Goal: Task Accomplishment & Management: Use online tool/utility

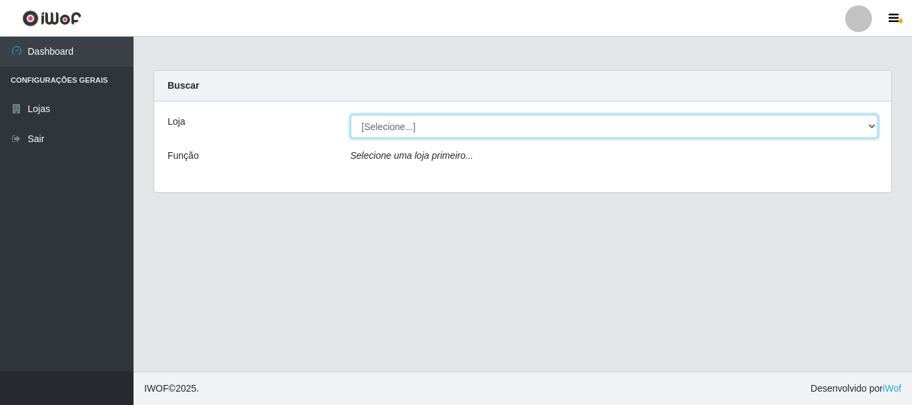
click at [403, 128] on select "[Selecione...] Nordestão - Alecrim" at bounding box center [615, 126] width 528 height 23
select select "453"
click at [351, 115] on select "[Selecione...] Nordestão - Alecrim" at bounding box center [615, 126] width 528 height 23
click at [385, 122] on select "[Selecione...] Nordestão - Alecrim" at bounding box center [615, 126] width 528 height 23
select select "453"
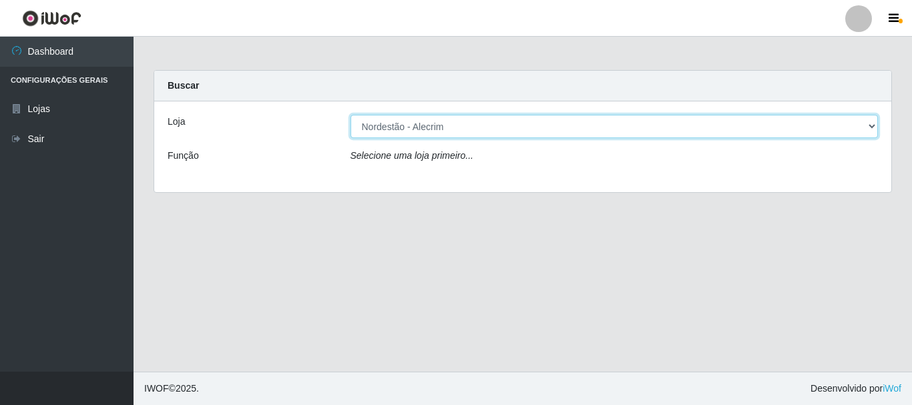
click at [351, 115] on select "[Selecione...] Nordestão - Alecrim" at bounding box center [615, 126] width 528 height 23
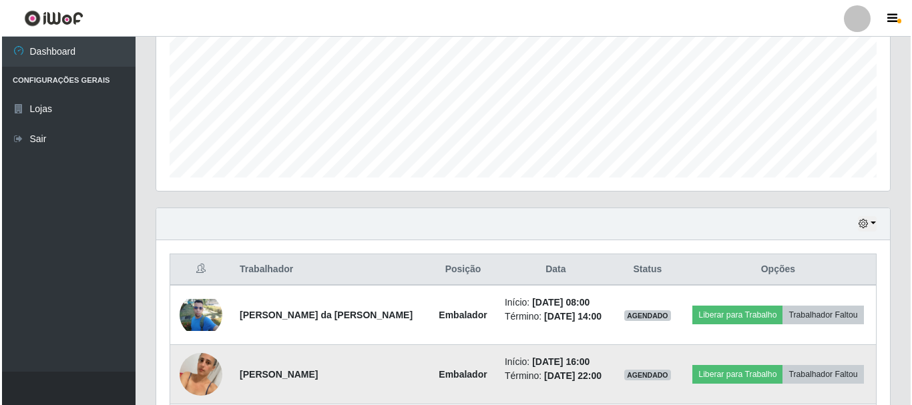
scroll to position [401, 0]
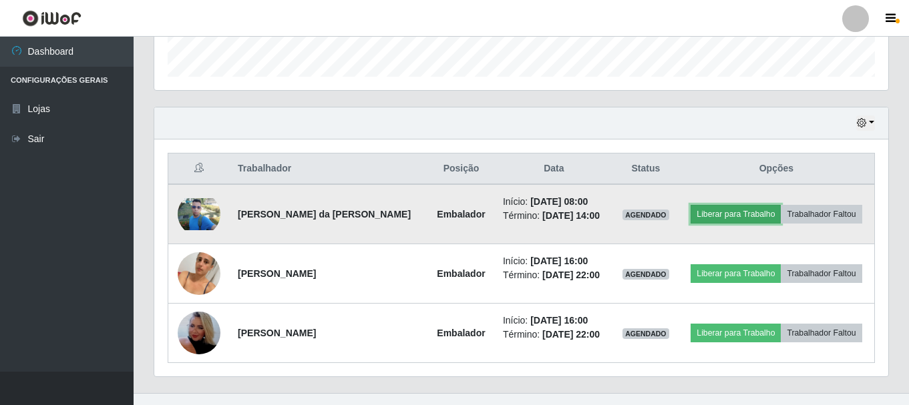
click at [755, 214] on button "Liberar para Trabalho" at bounding box center [735, 214] width 90 height 19
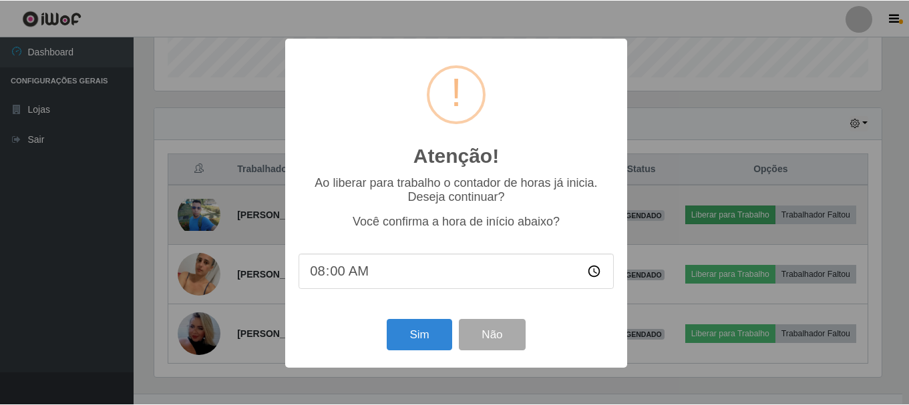
scroll to position [277, 727]
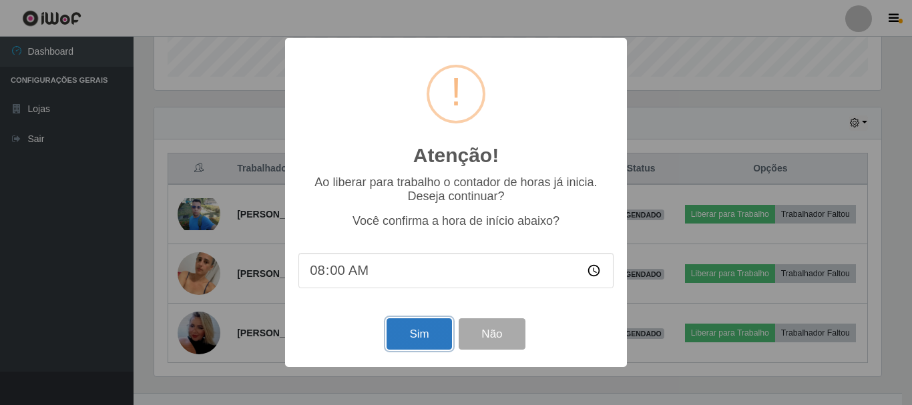
click at [402, 344] on button "Sim" at bounding box center [419, 334] width 65 height 31
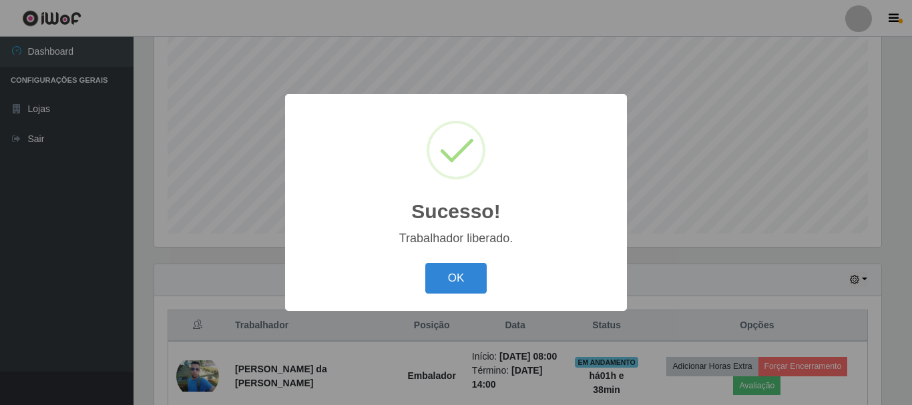
click at [424, 283] on div "OK Cancel" at bounding box center [455, 278] width 315 height 38
click at [437, 289] on button "OK" at bounding box center [456, 278] width 62 height 31
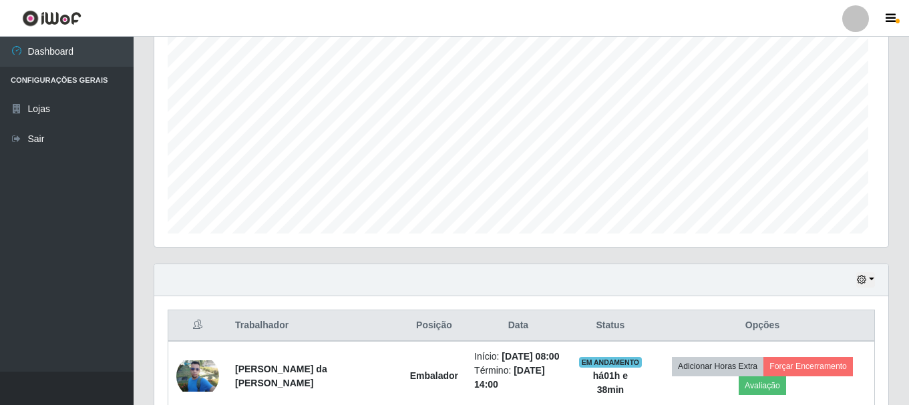
scroll to position [277, 734]
